Goal: Download file/media

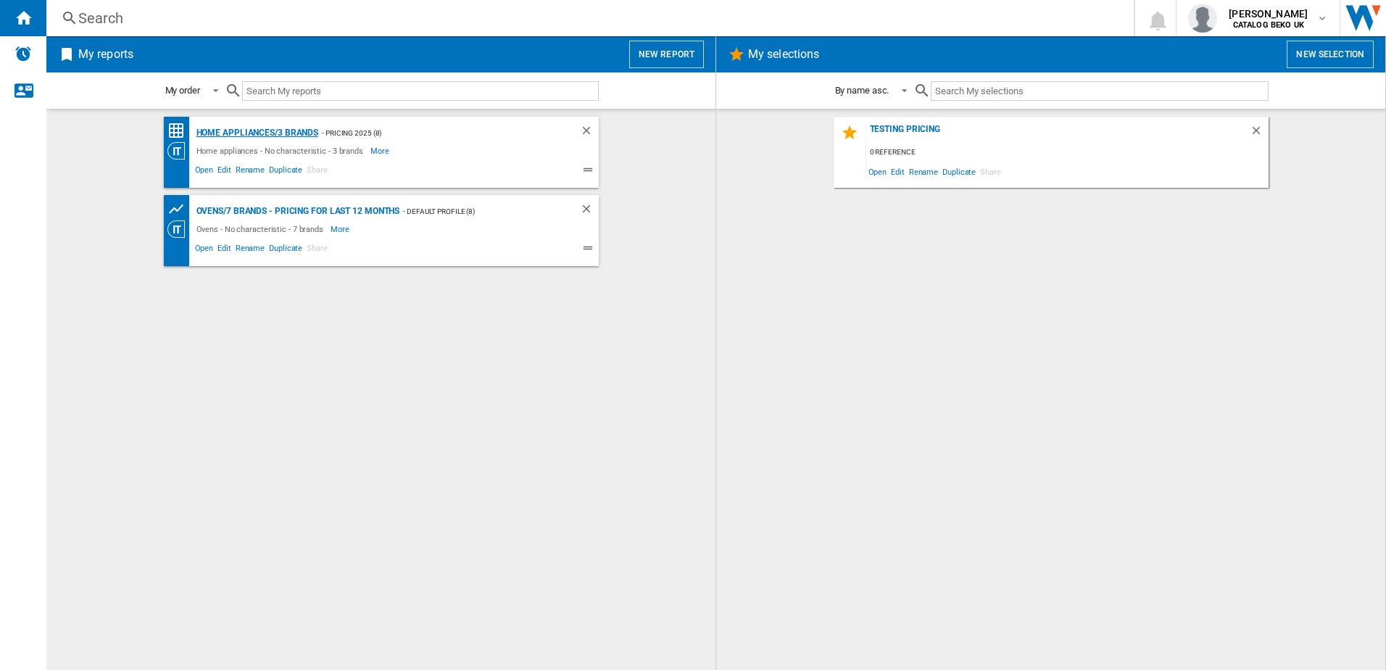
click at [271, 130] on div "Home appliances/3 brands" at bounding box center [256, 133] width 126 height 18
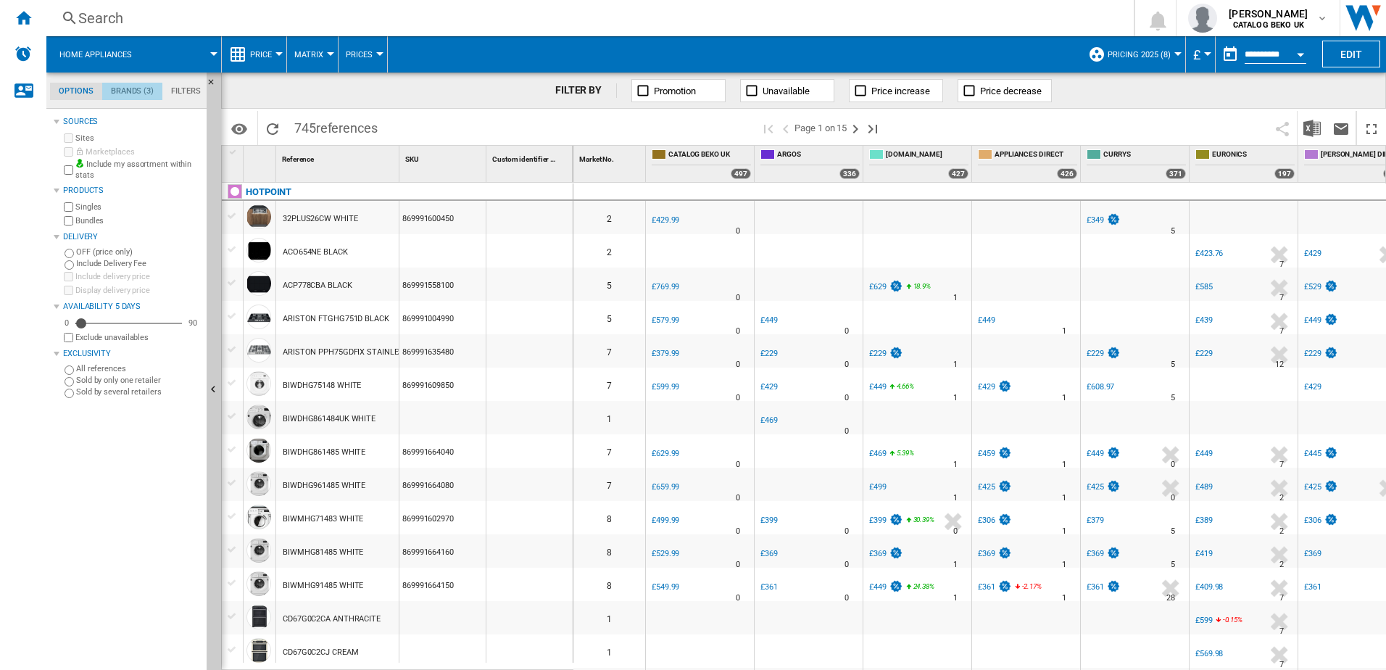
click at [147, 88] on md-tab-item "Brands (3)" at bounding box center [132, 91] width 60 height 17
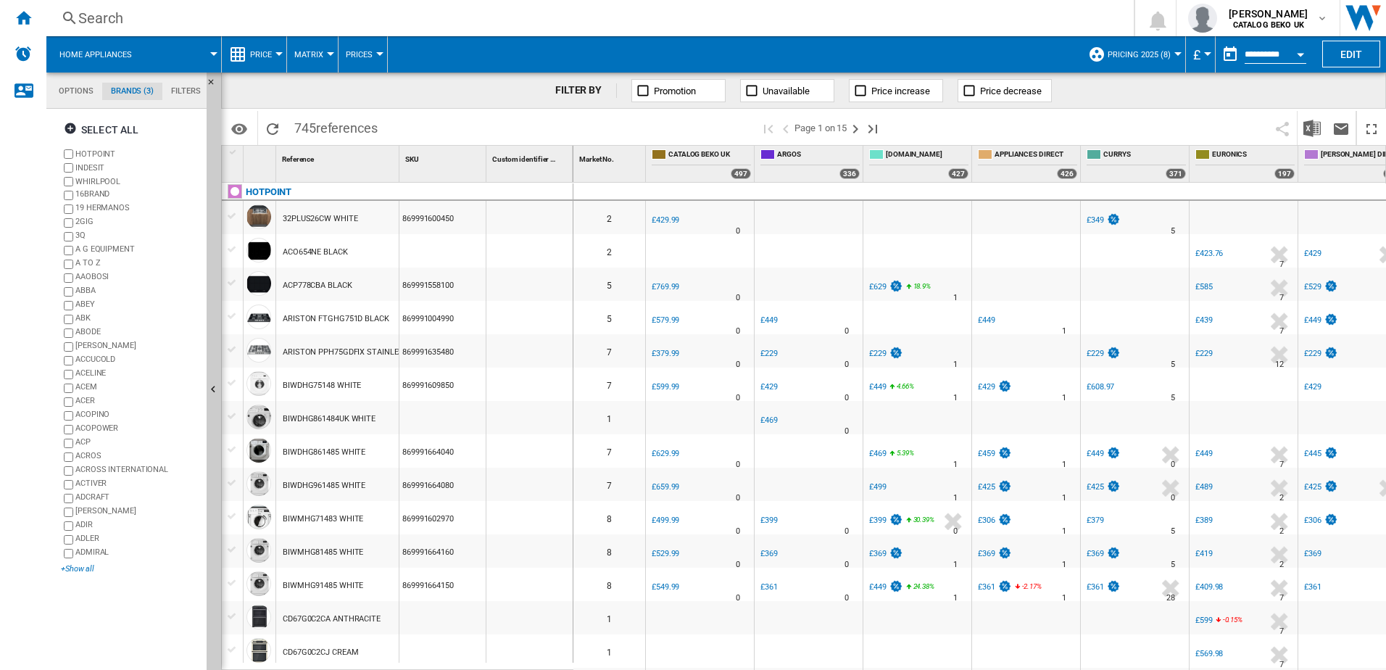
click at [72, 570] on div "+Show all" at bounding box center [131, 568] width 140 height 11
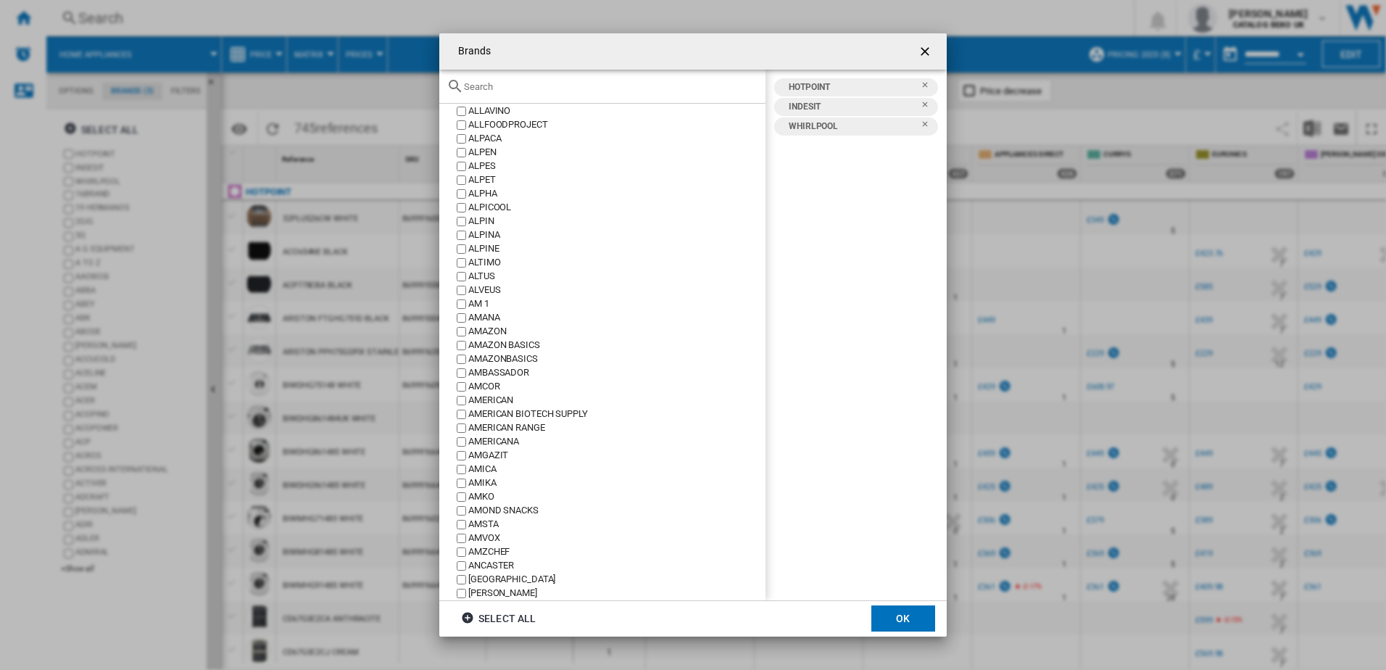
scroll to position [1595, 0]
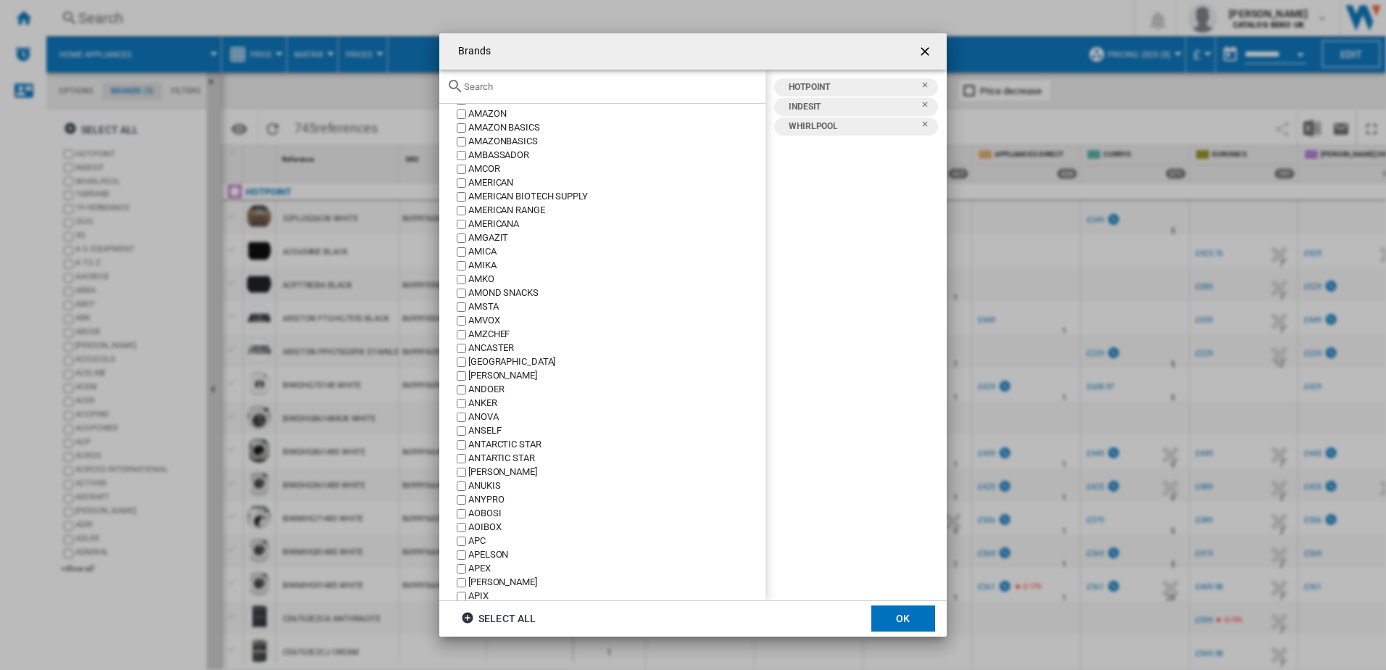
click at [504, 89] on input "text" at bounding box center [611, 86] width 294 height 11
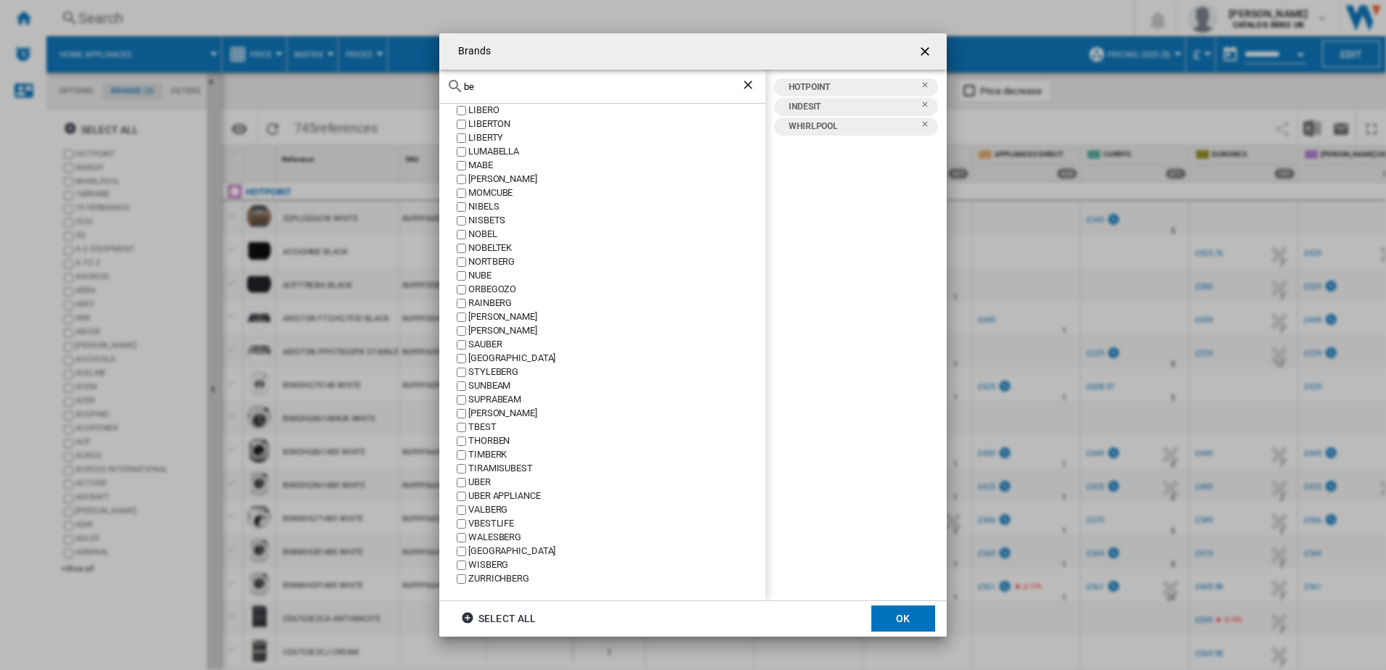
scroll to position [0, 0]
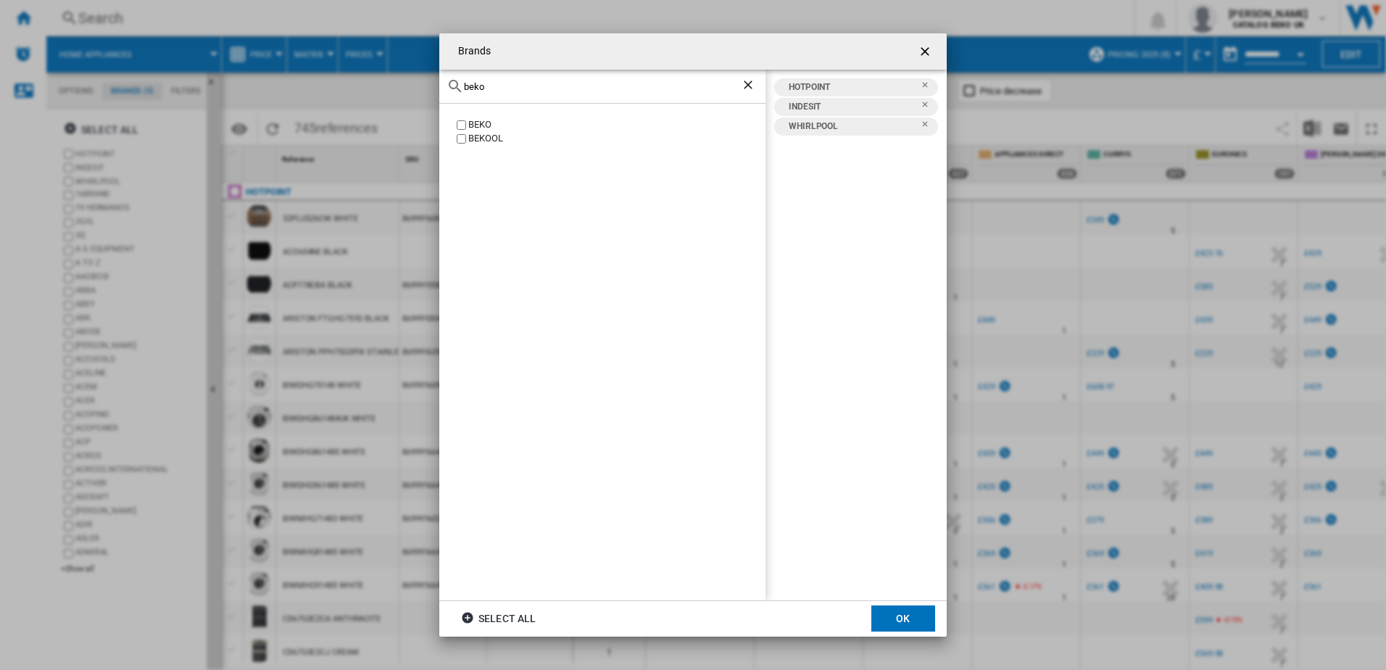
type input "beko"
drag, startPoint x: 502, startPoint y: 89, endPoint x: 462, endPoint y: 84, distance: 40.2
click at [462, 84] on div "beko" at bounding box center [602, 87] width 326 height 34
click at [508, 98] on div "leisu" at bounding box center [602, 87] width 326 height 34
click at [498, 88] on input "leisu" at bounding box center [602, 86] width 277 height 11
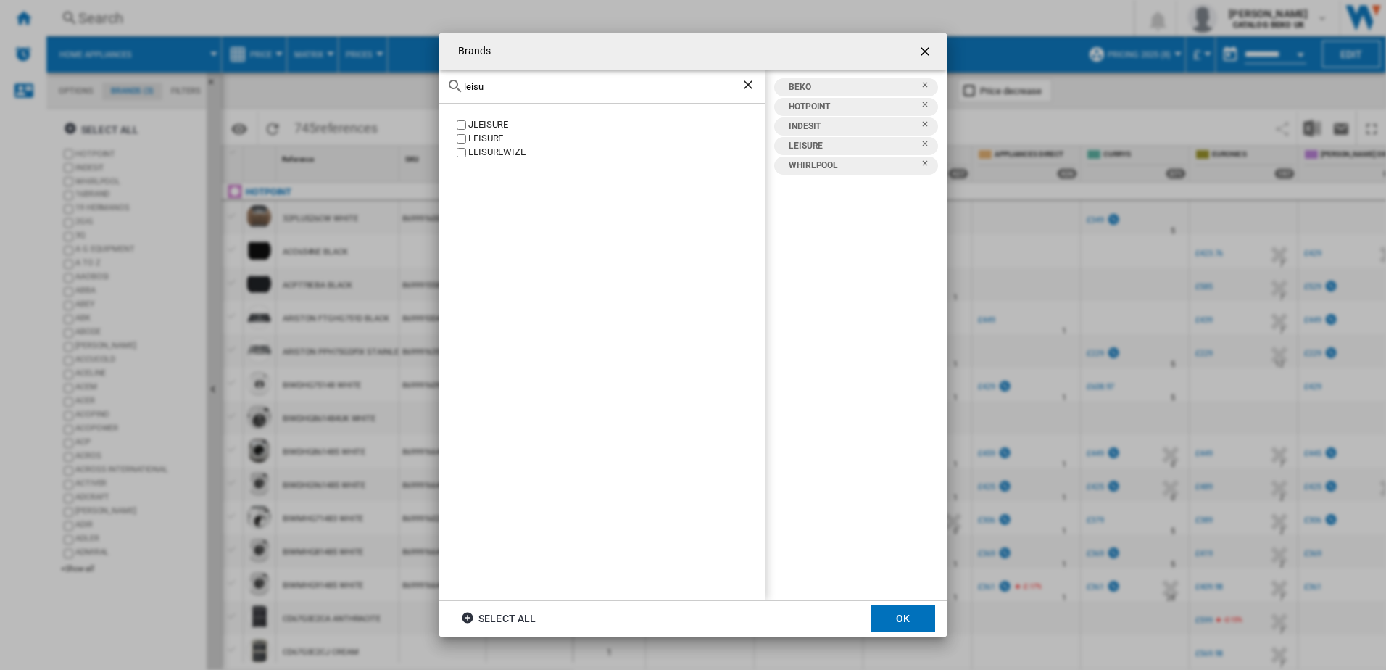
drag, startPoint x: 498, startPoint y: 88, endPoint x: 456, endPoint y: 84, distance: 42.2
click at [456, 84] on div "leisu" at bounding box center [602, 87] width 326 height 34
type input "fla"
click at [470, 218] on div "FLAVEL" at bounding box center [616, 222] width 297 height 14
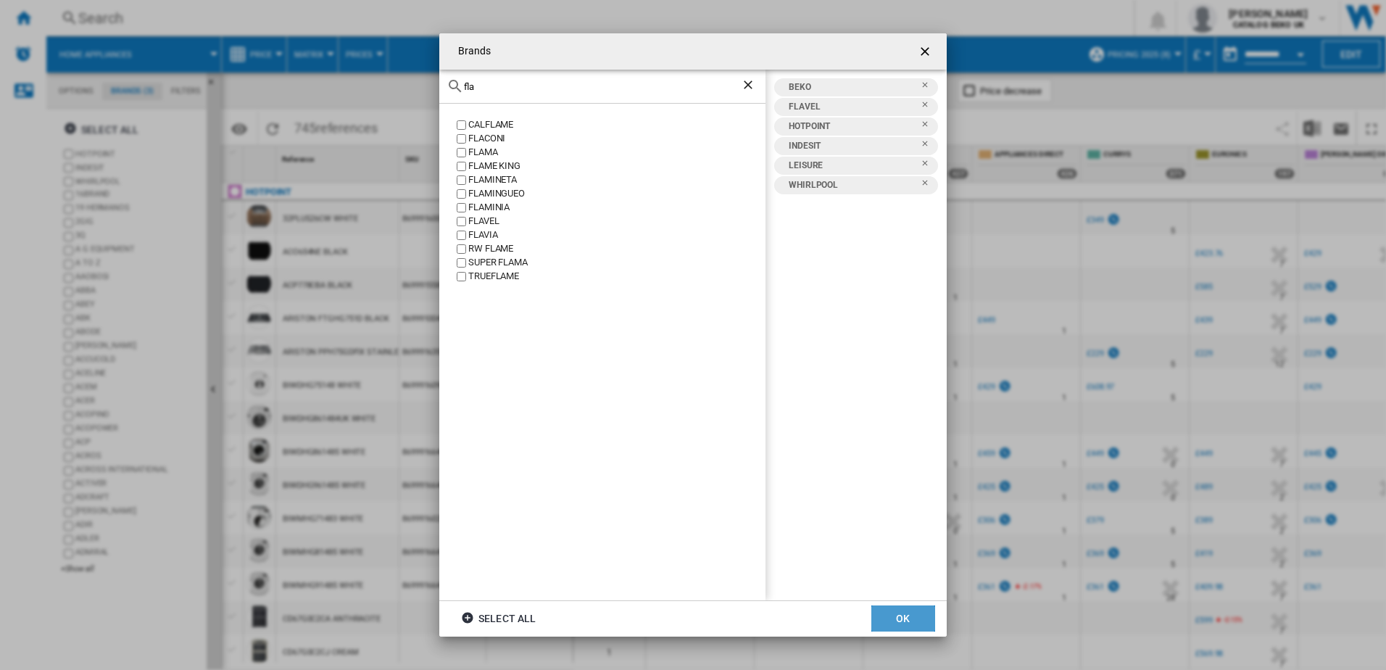
click at [910, 626] on button "OK" at bounding box center [903, 618] width 64 height 26
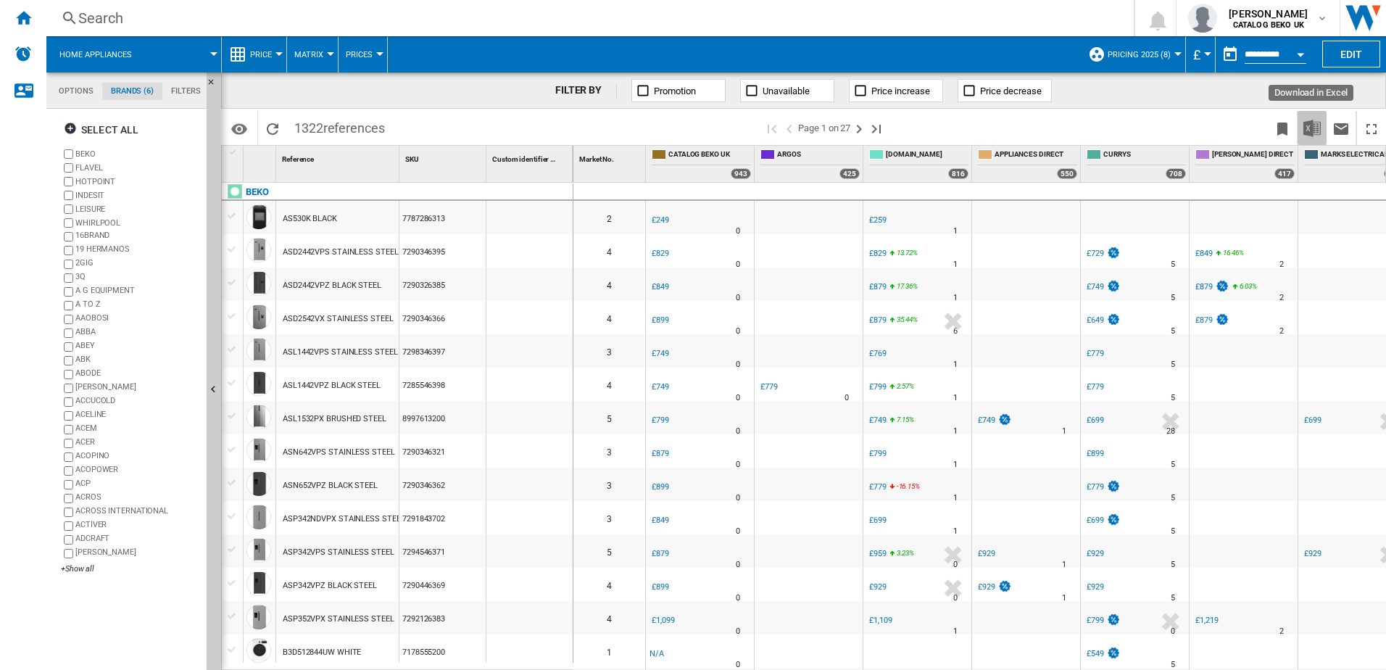
click at [1319, 129] on img "Download in Excel" at bounding box center [1311, 128] width 17 height 17
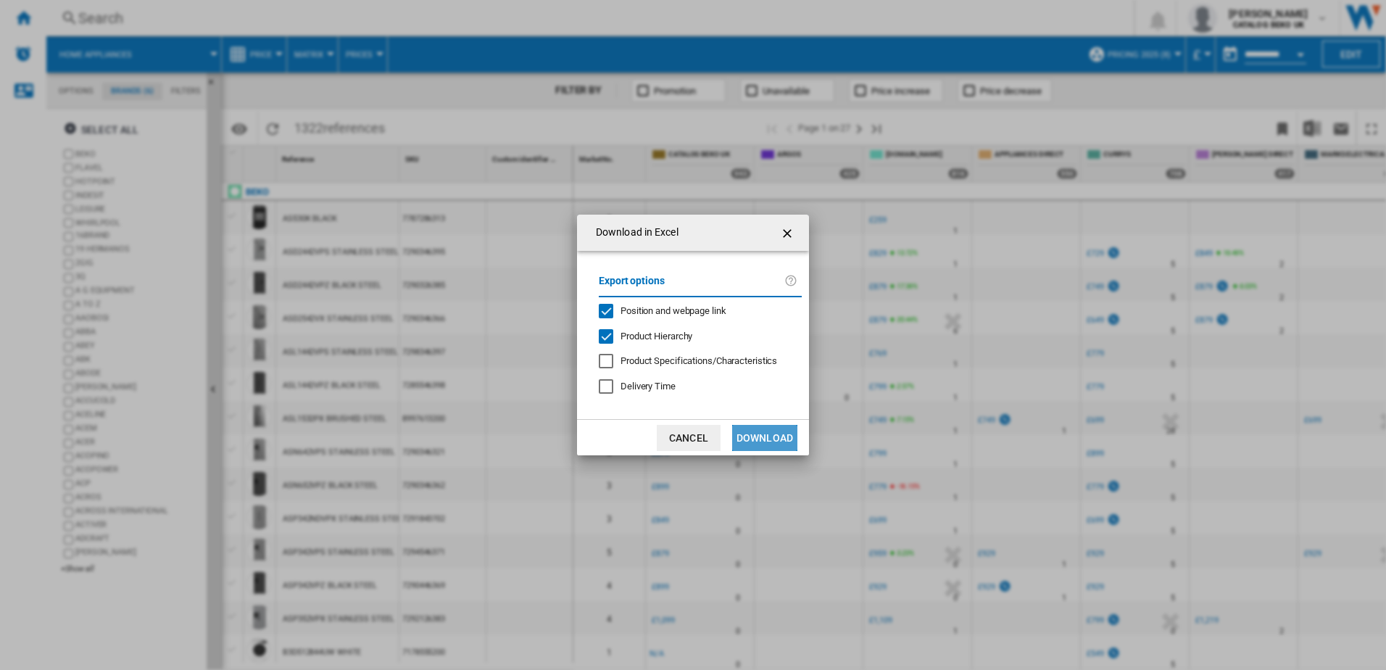
click at [765, 442] on button "Download" at bounding box center [764, 438] width 65 height 26
